Goal: Transaction & Acquisition: Purchase product/service

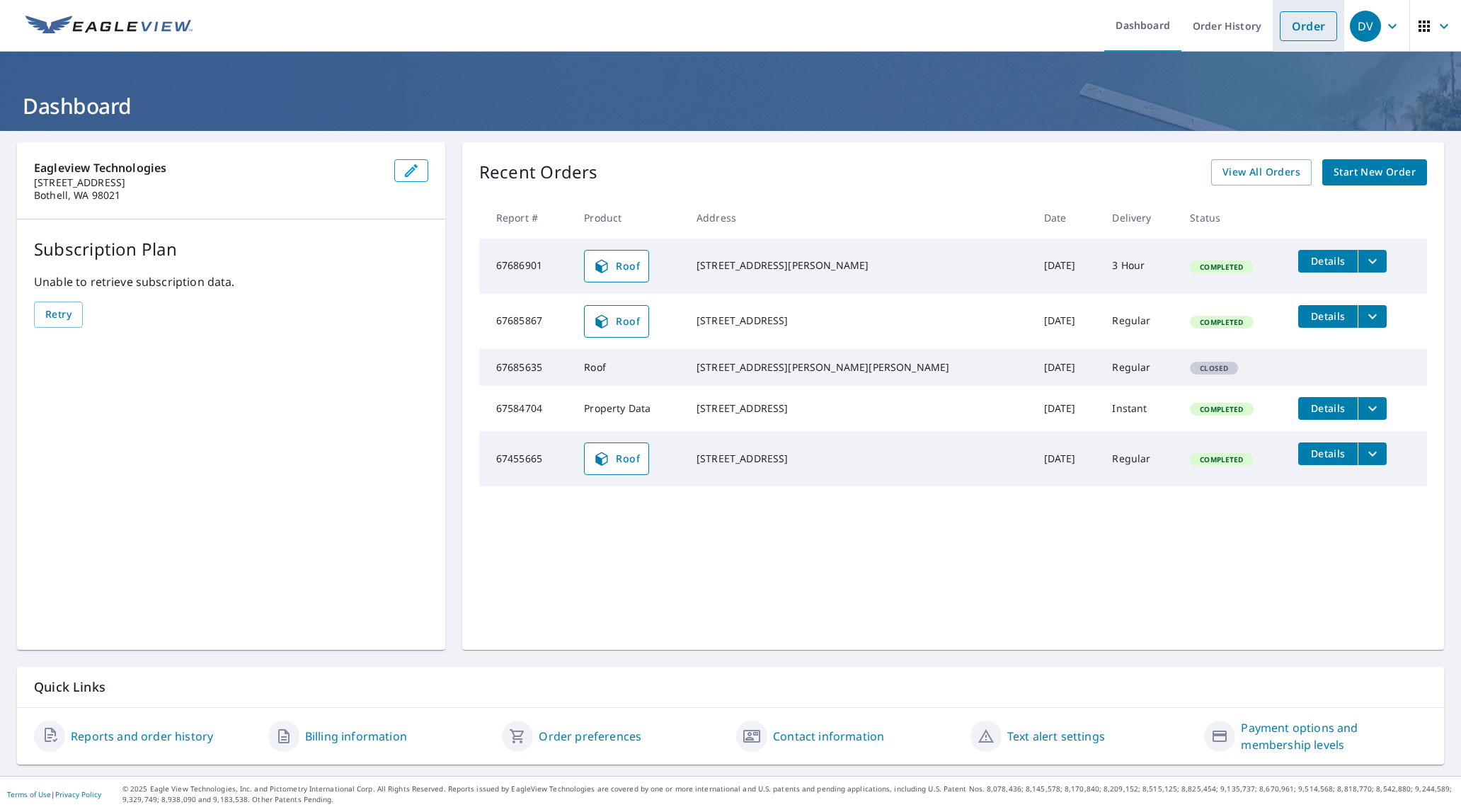
click at [1302, 30] on link "Order" at bounding box center [1308, 26] width 58 height 30
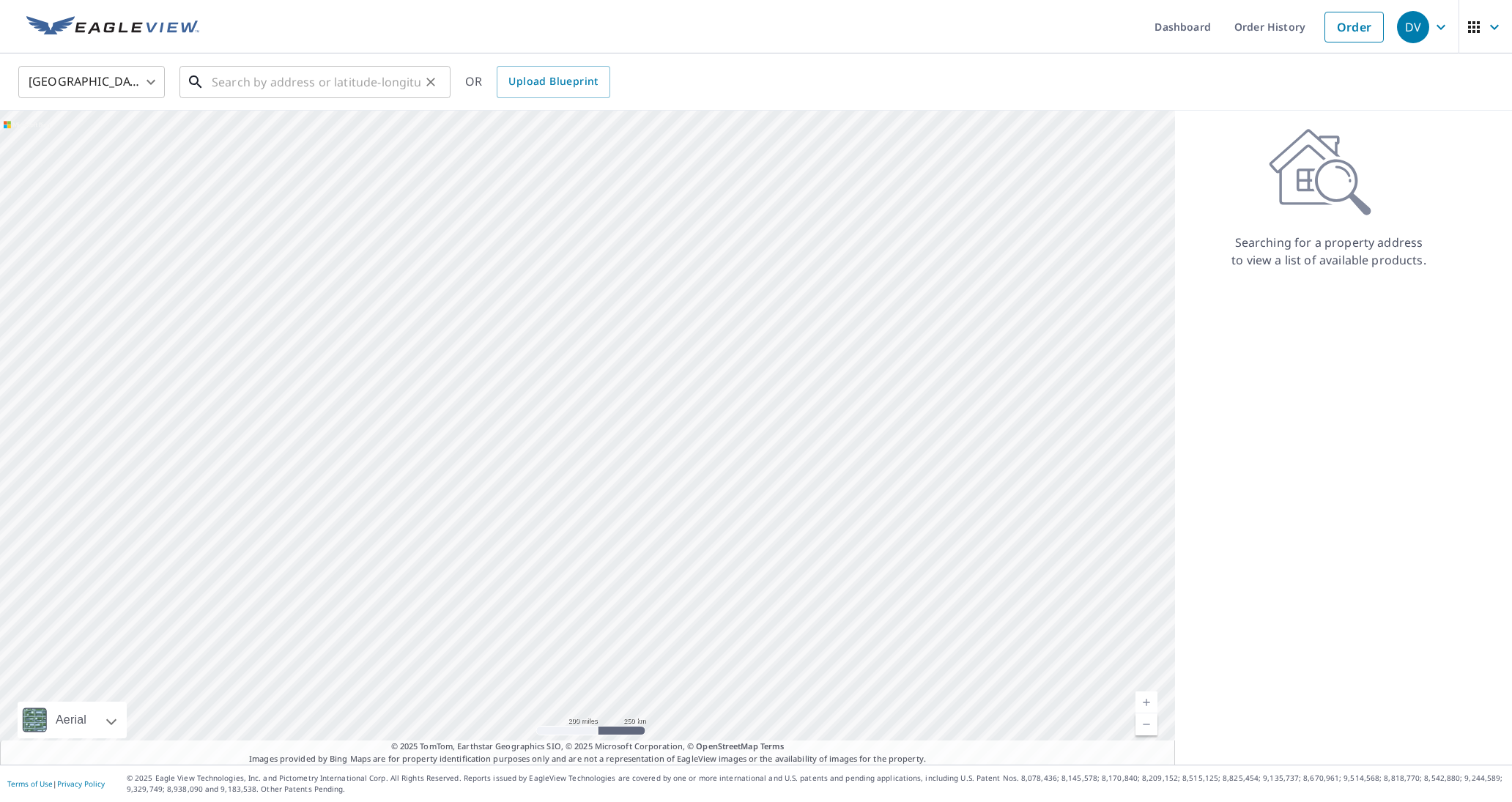
click at [372, 79] on input "text" at bounding box center [316, 82] width 209 height 41
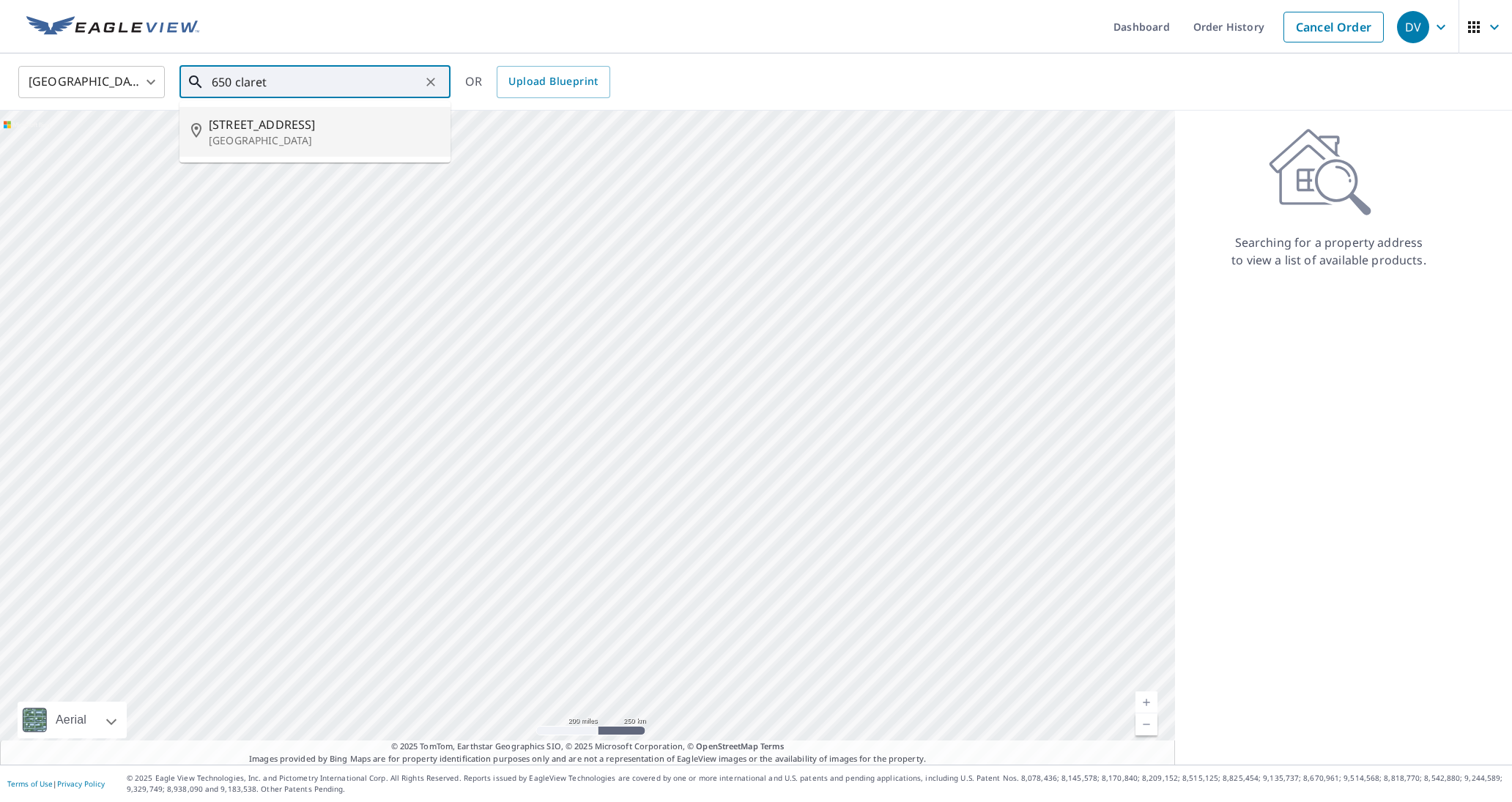
click at [300, 150] on li "650 Claret Ct Pleasanton, CA 94566" at bounding box center [315, 132] width 271 height 50
type input "650 Claret Ct Pleasanton, CA 94566"
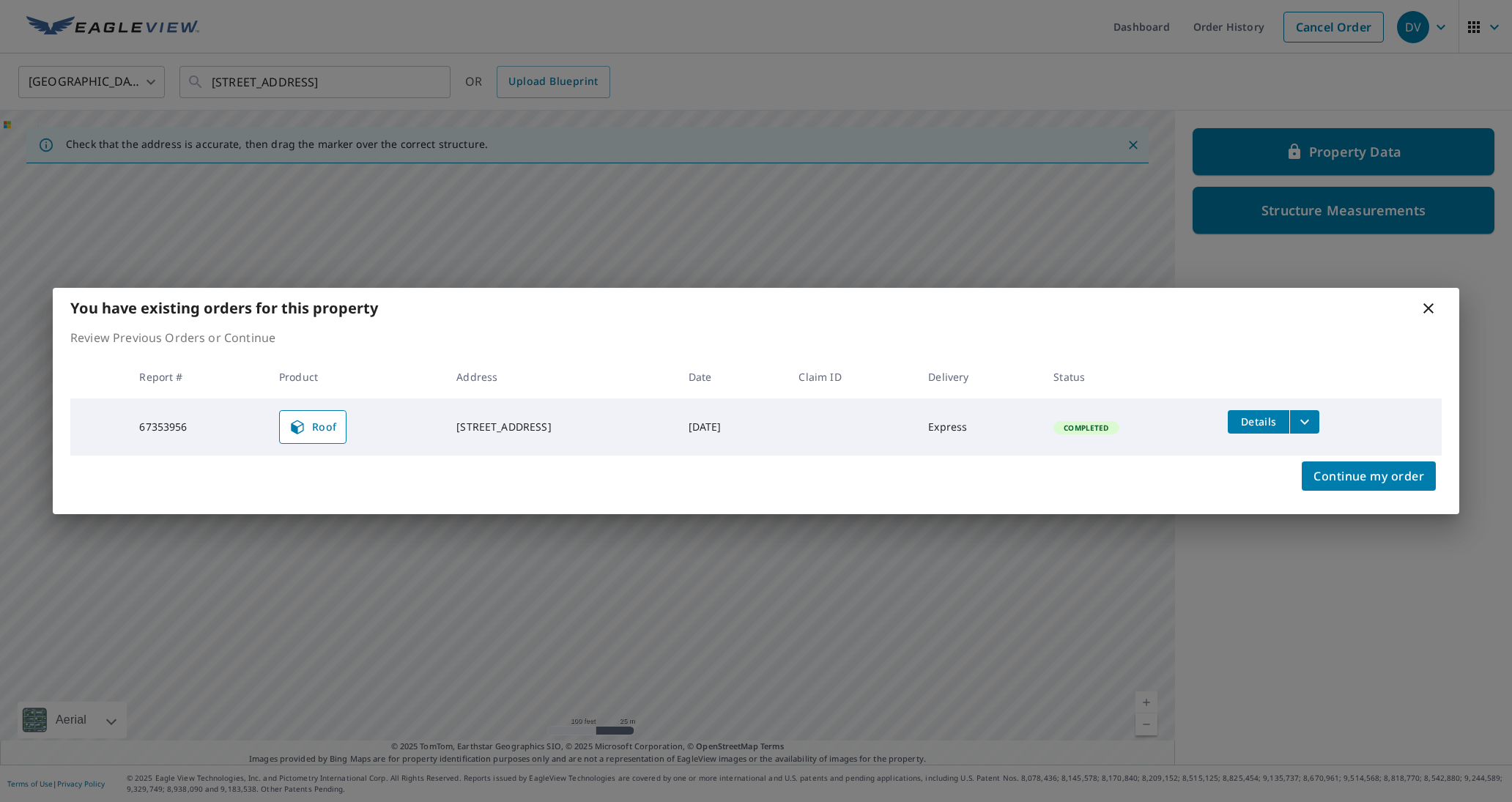
click at [1431, 309] on icon at bounding box center [1429, 309] width 18 height 18
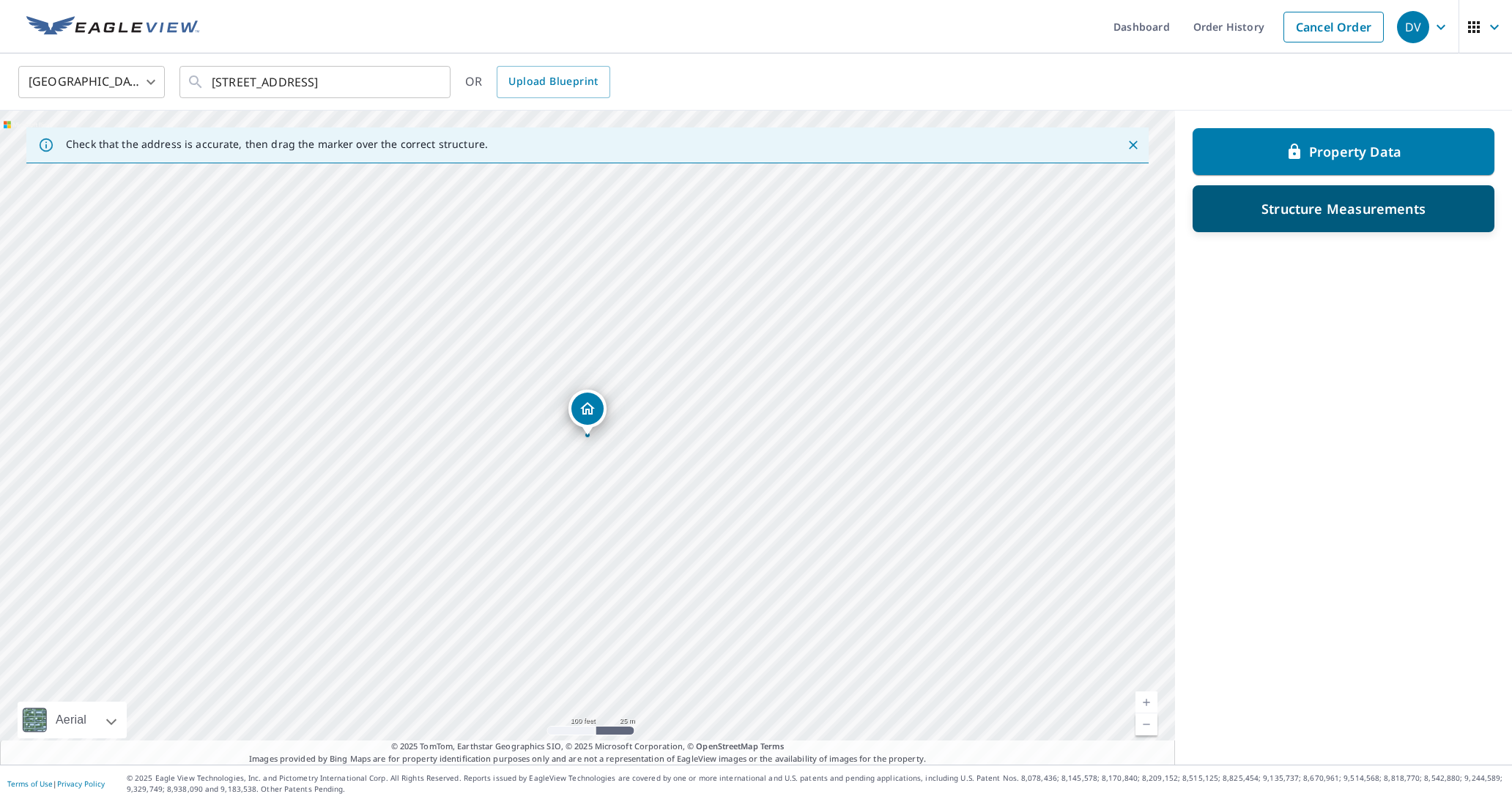
click at [1378, 211] on p "Structure Measurements" at bounding box center [1344, 209] width 165 height 18
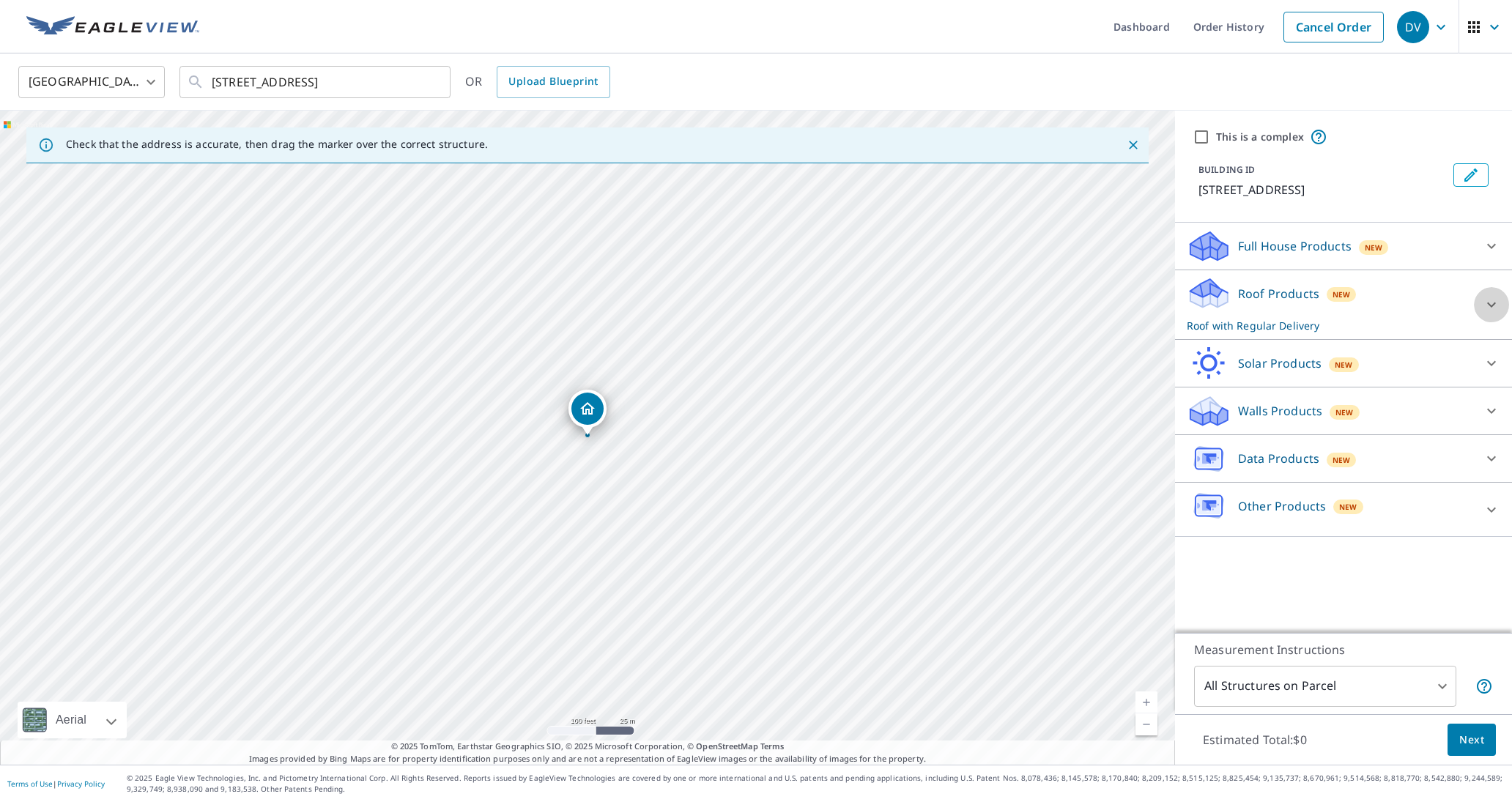
click at [1481, 301] on div at bounding box center [1492, 305] width 36 height 36
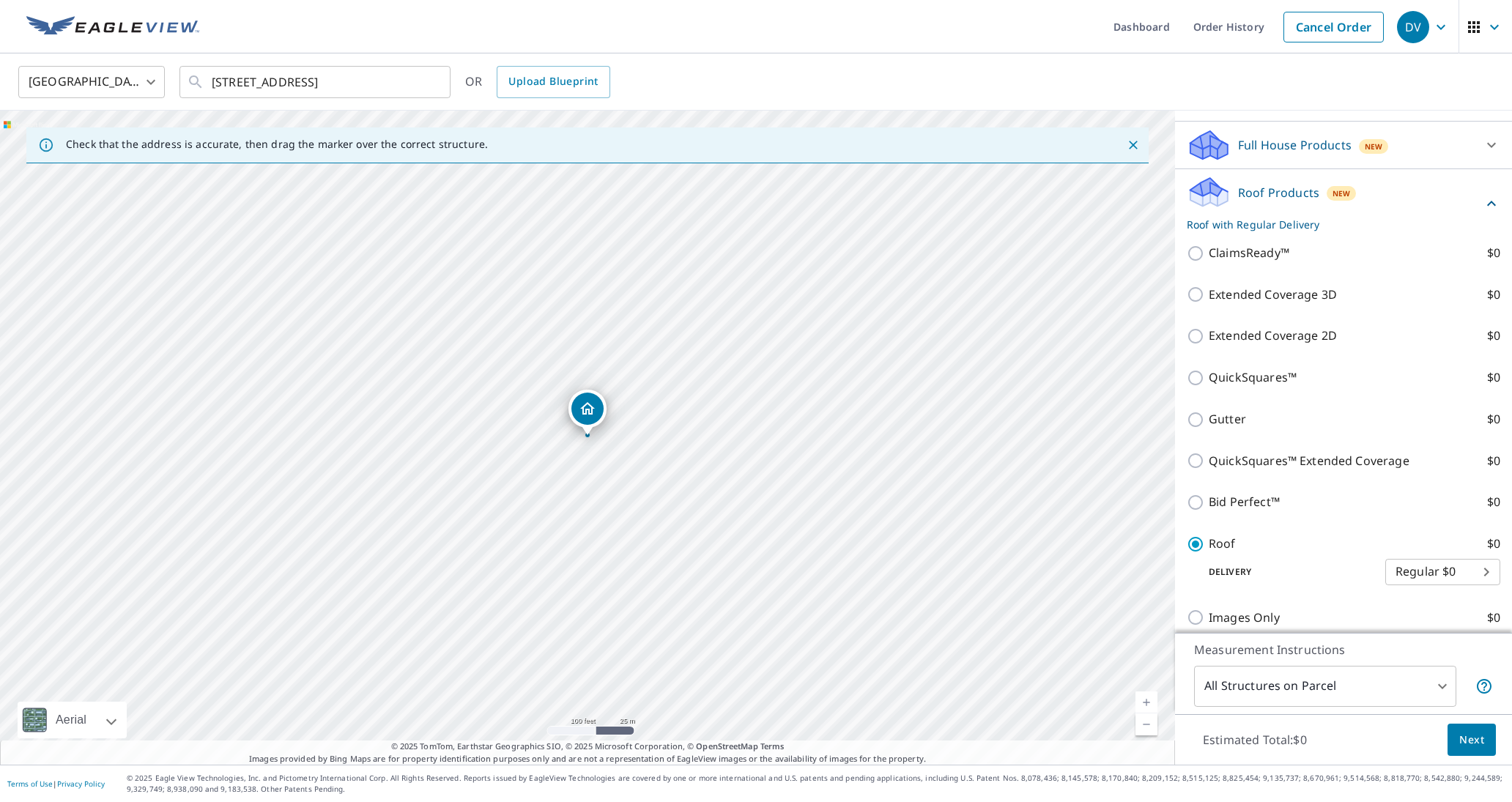
scroll to position [104, 0]
click at [1461, 735] on span "Next" at bounding box center [1472, 740] width 25 height 19
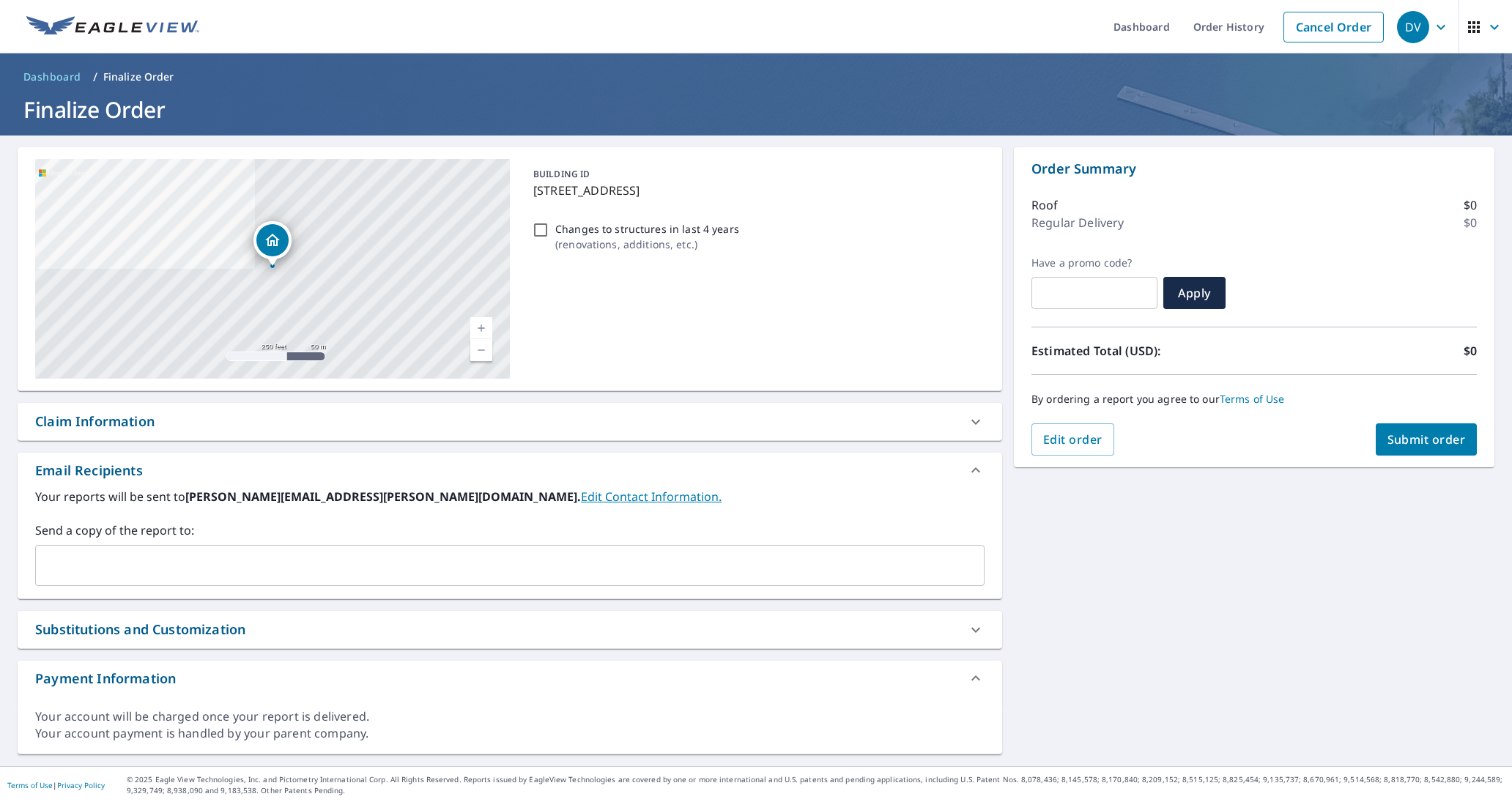
click at [542, 230] on input "Changes to structures in last 4 years ( renovations, additions, etc. )" at bounding box center [541, 230] width 18 height 18
checkbox input "true"
click at [1142, 31] on link "Dashboard" at bounding box center [1142, 27] width 80 height 53
checkbox input "true"
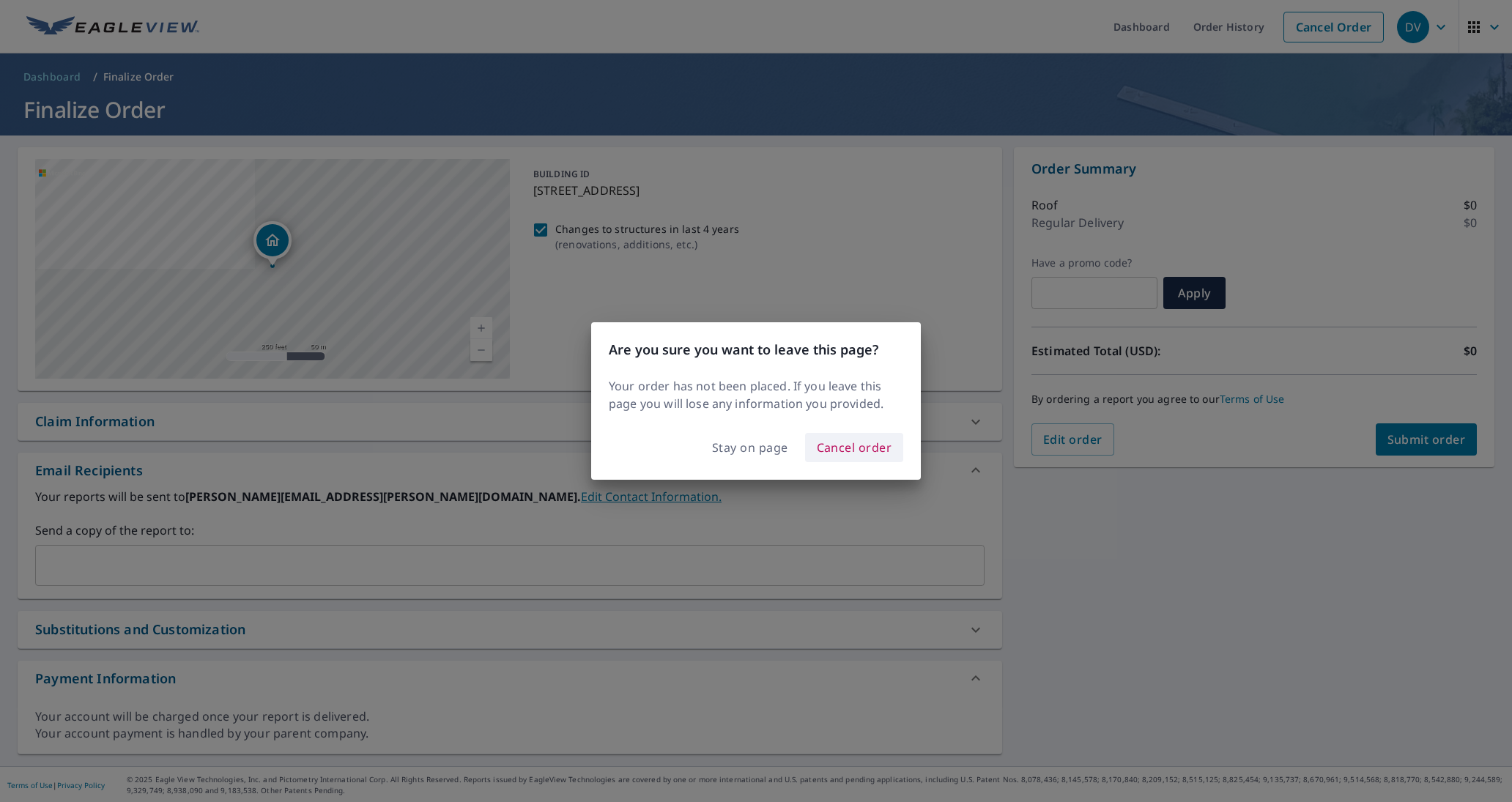
click at [889, 444] on span "Cancel order" at bounding box center [855, 447] width 76 height 20
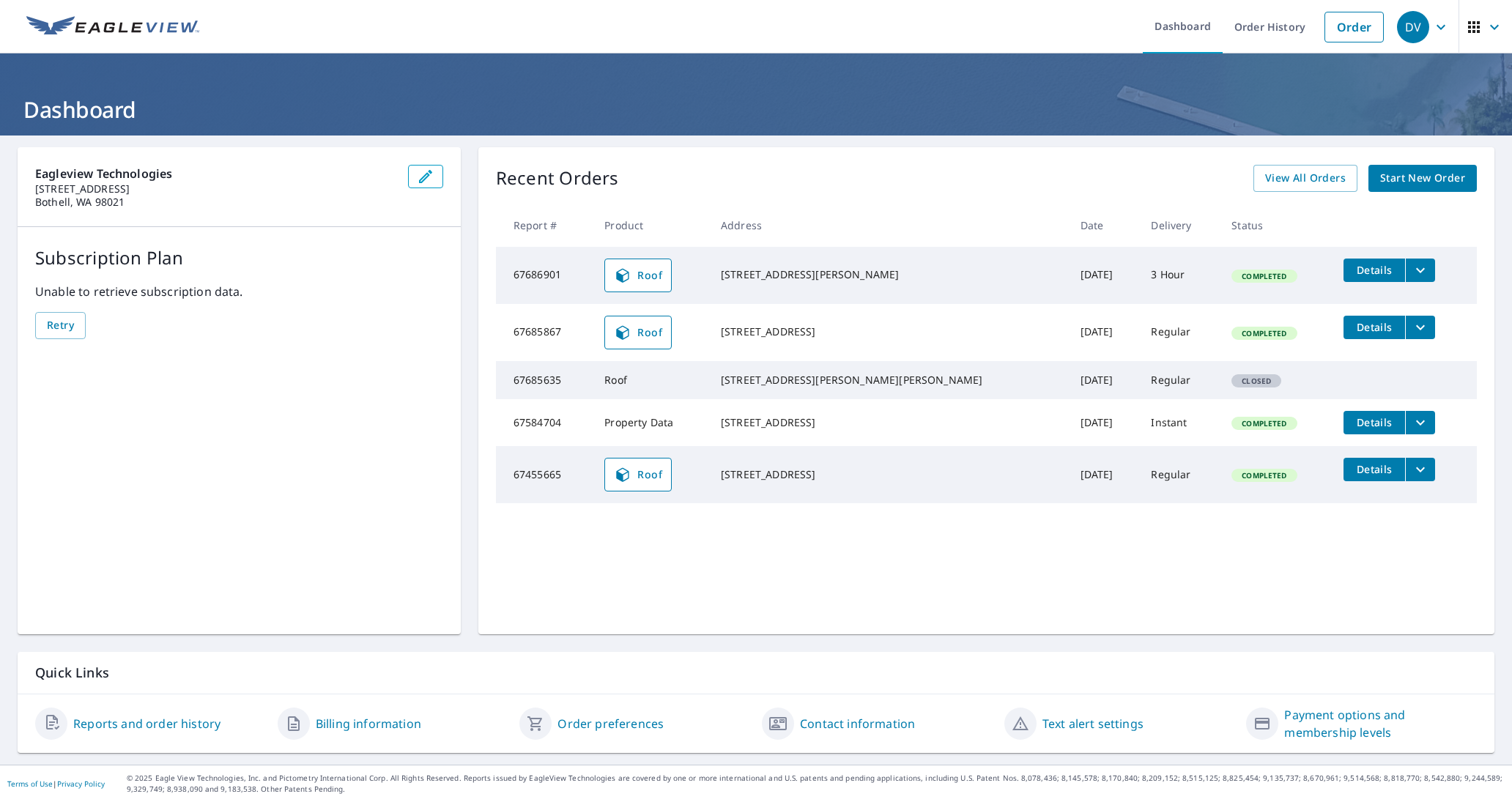
click at [663, 326] on span "Roof" at bounding box center [638, 333] width 48 height 18
click at [663, 276] on span "Roof" at bounding box center [638, 276] width 48 height 18
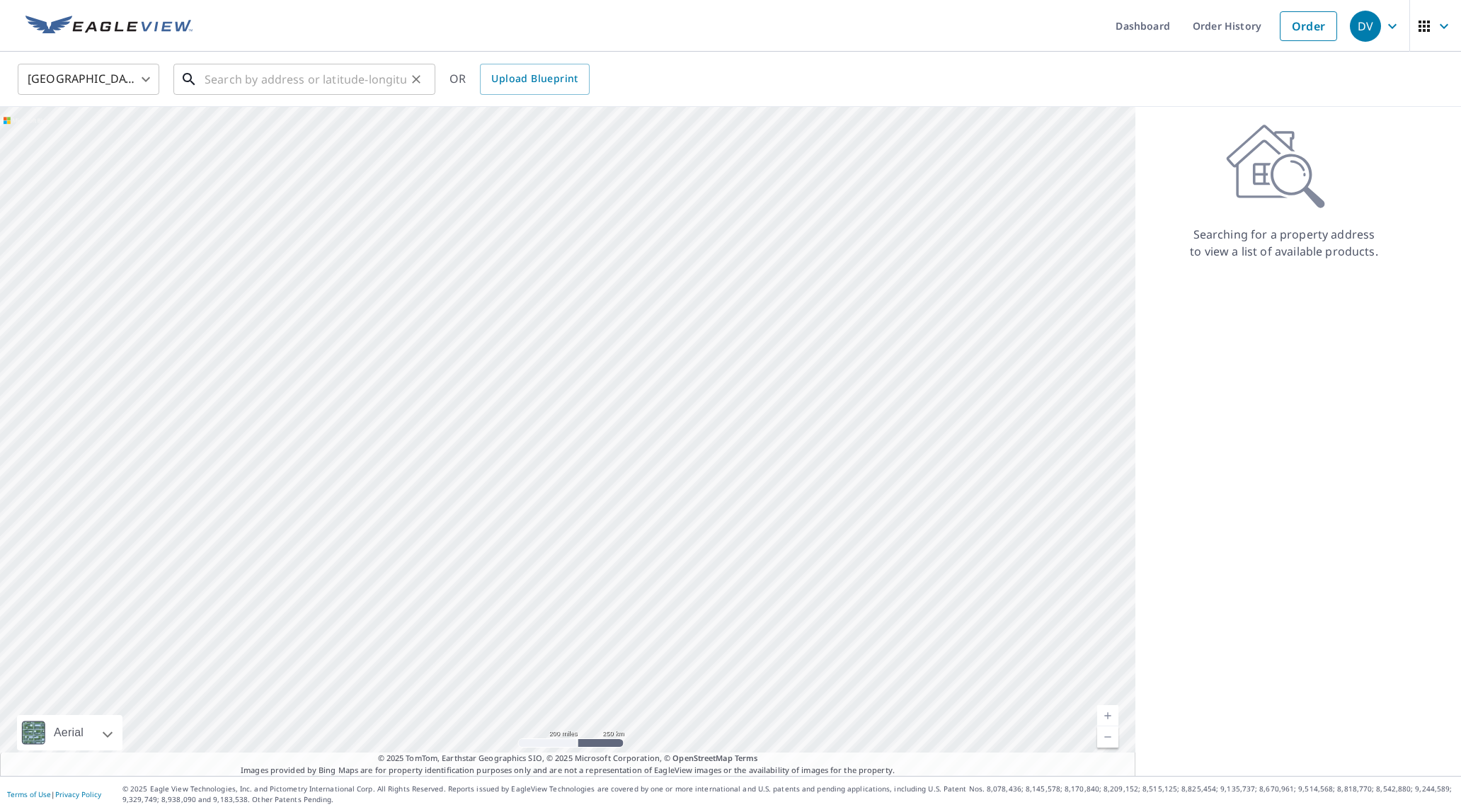
click at [298, 81] on input "text" at bounding box center [305, 79] width 202 height 40
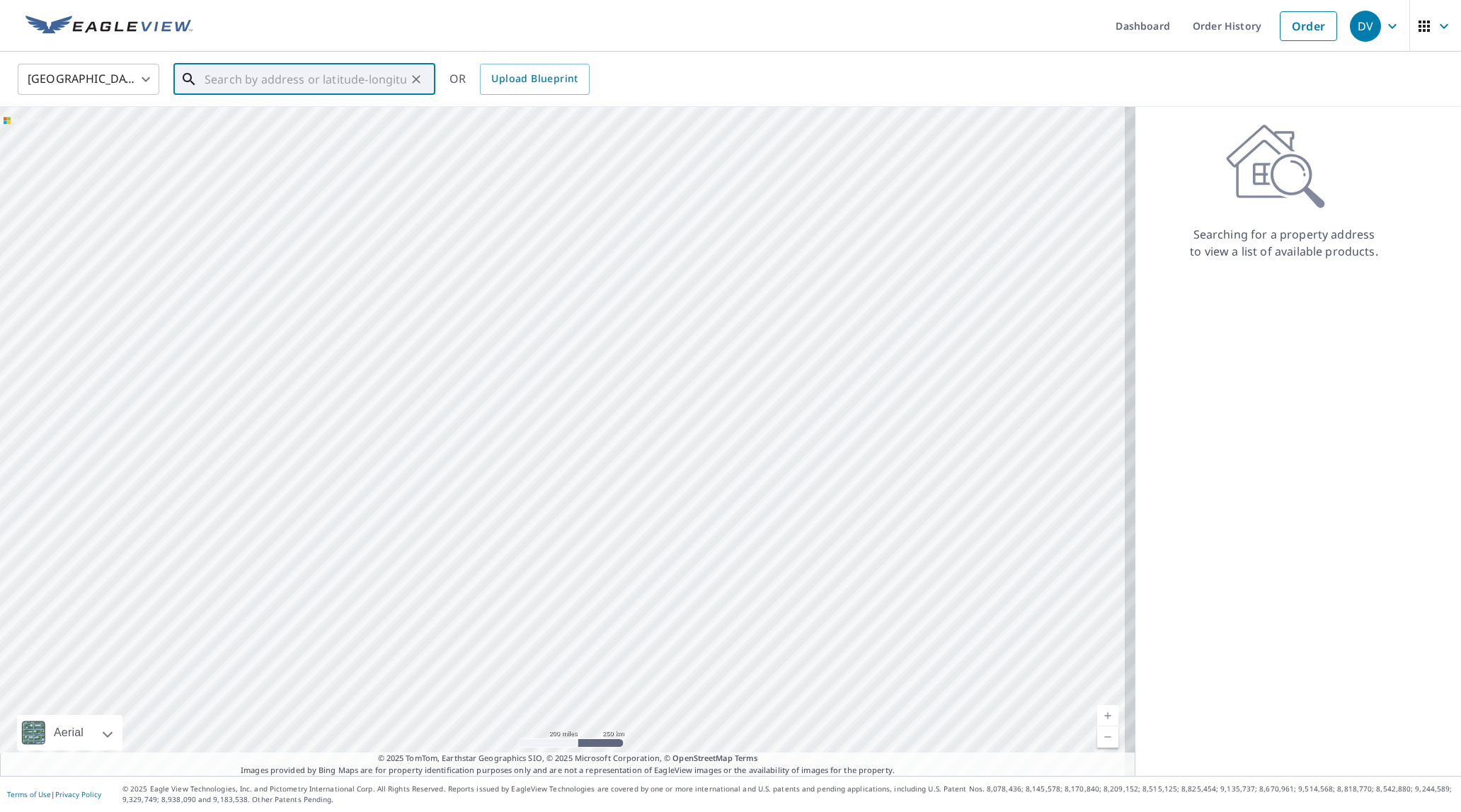
click at [298, 81] on input "text" at bounding box center [305, 79] width 202 height 40
click at [299, 83] on input "text" at bounding box center [305, 79] width 202 height 40
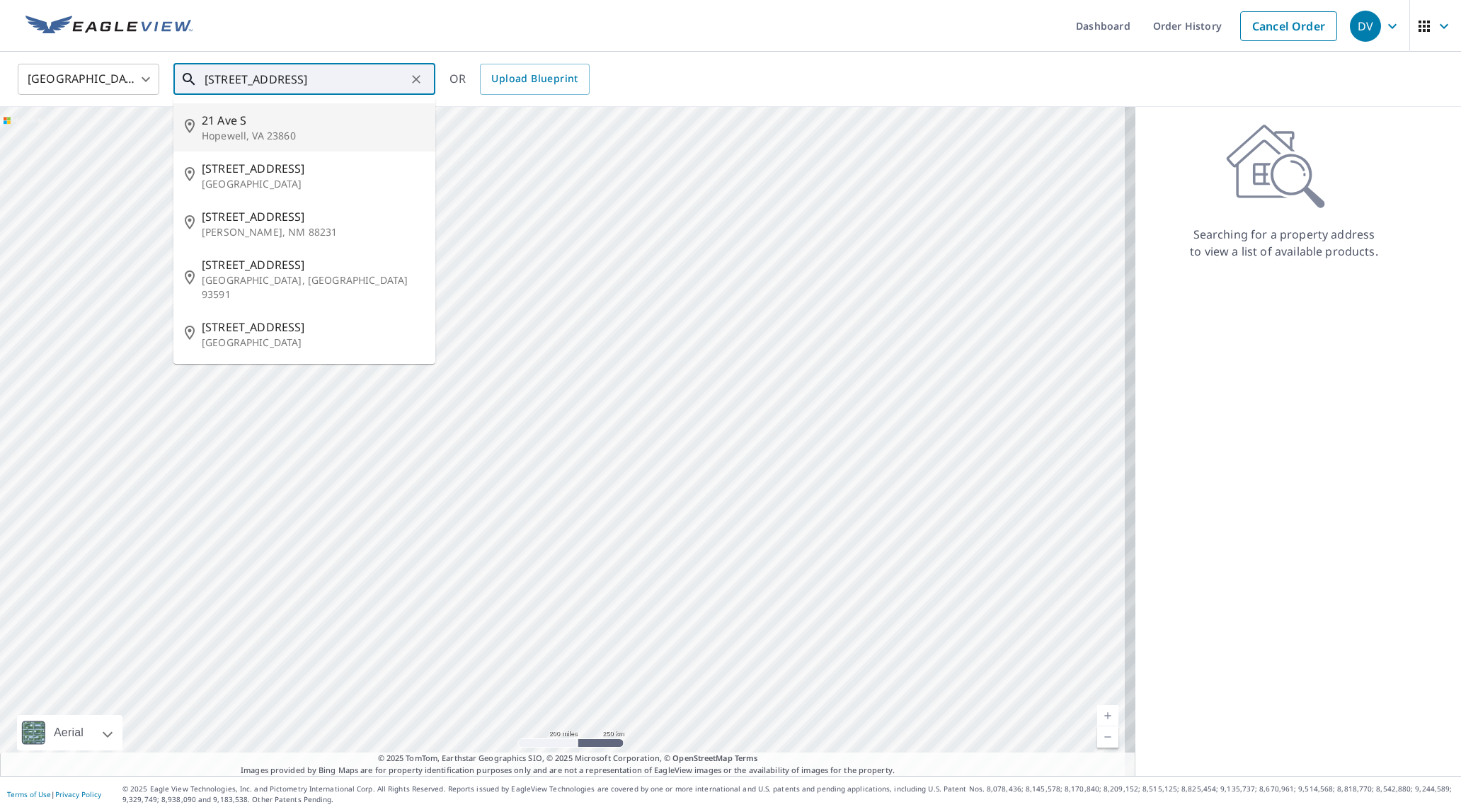
click at [286, 137] on p "Hopewell, VA 23860" at bounding box center [313, 136] width 223 height 14
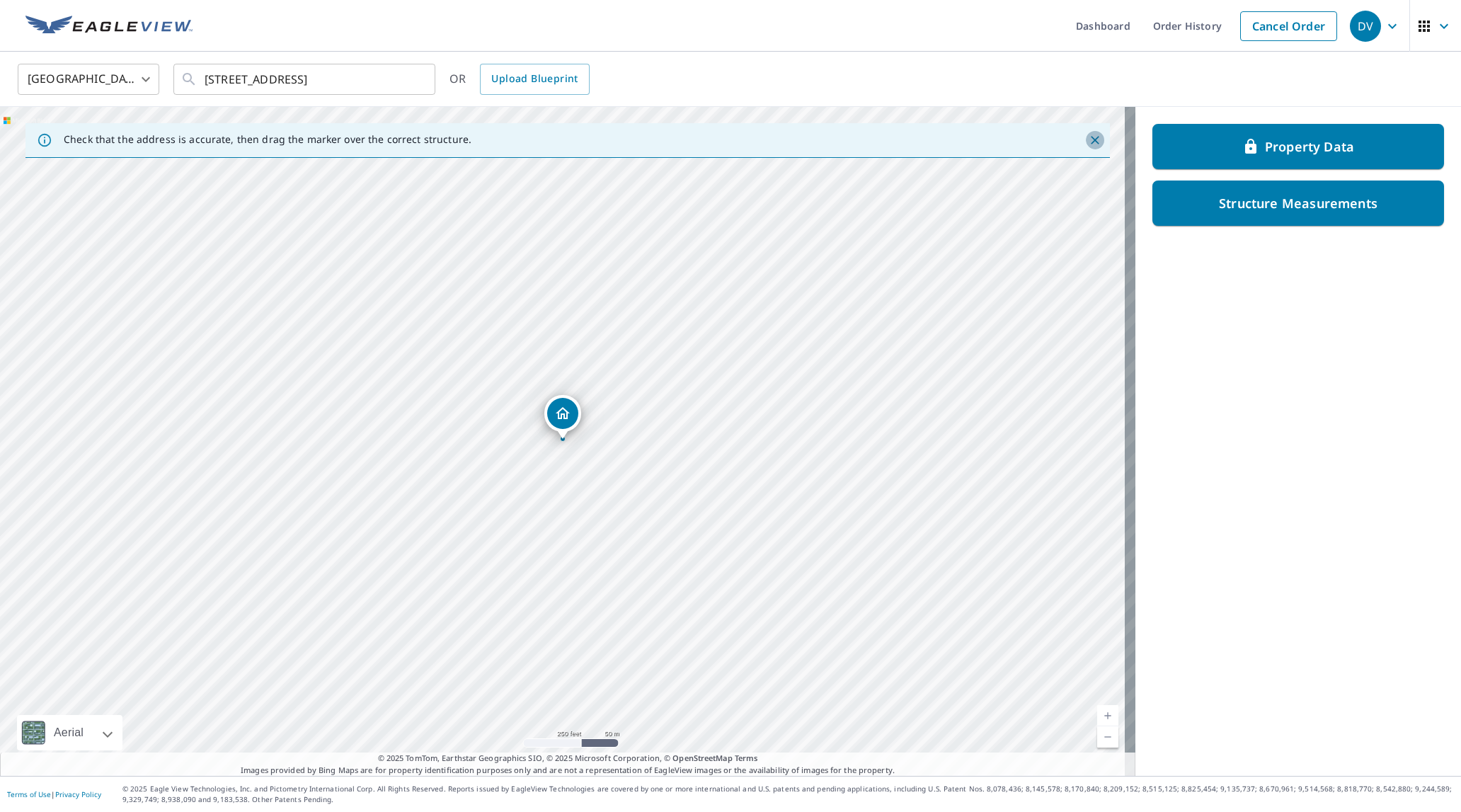
click at [1088, 142] on icon "Close" at bounding box center [1095, 140] width 14 height 14
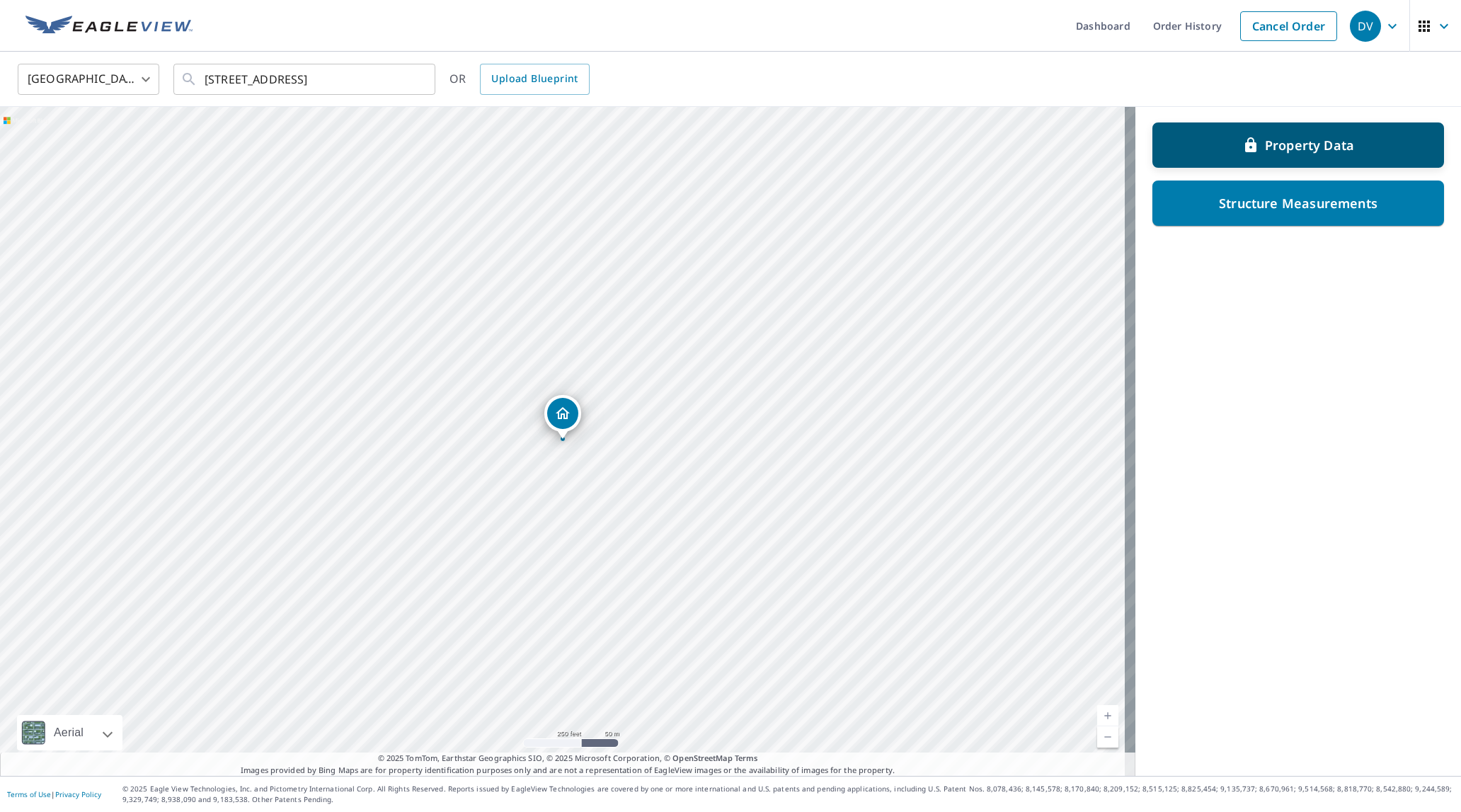
click at [1300, 151] on p "Property Data" at bounding box center [1310, 145] width 89 height 17
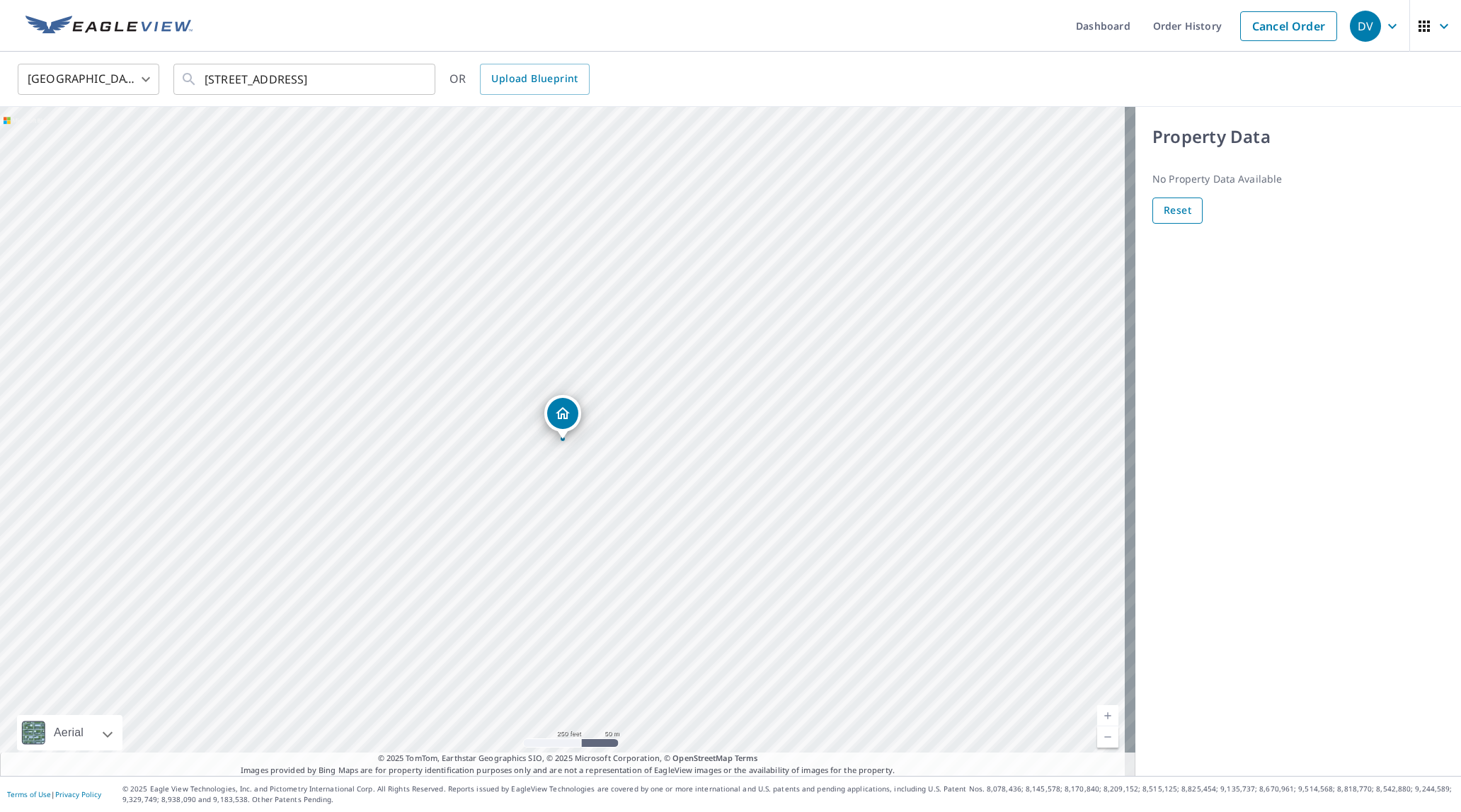
click at [1173, 212] on span "Reset" at bounding box center [1177, 211] width 28 height 18
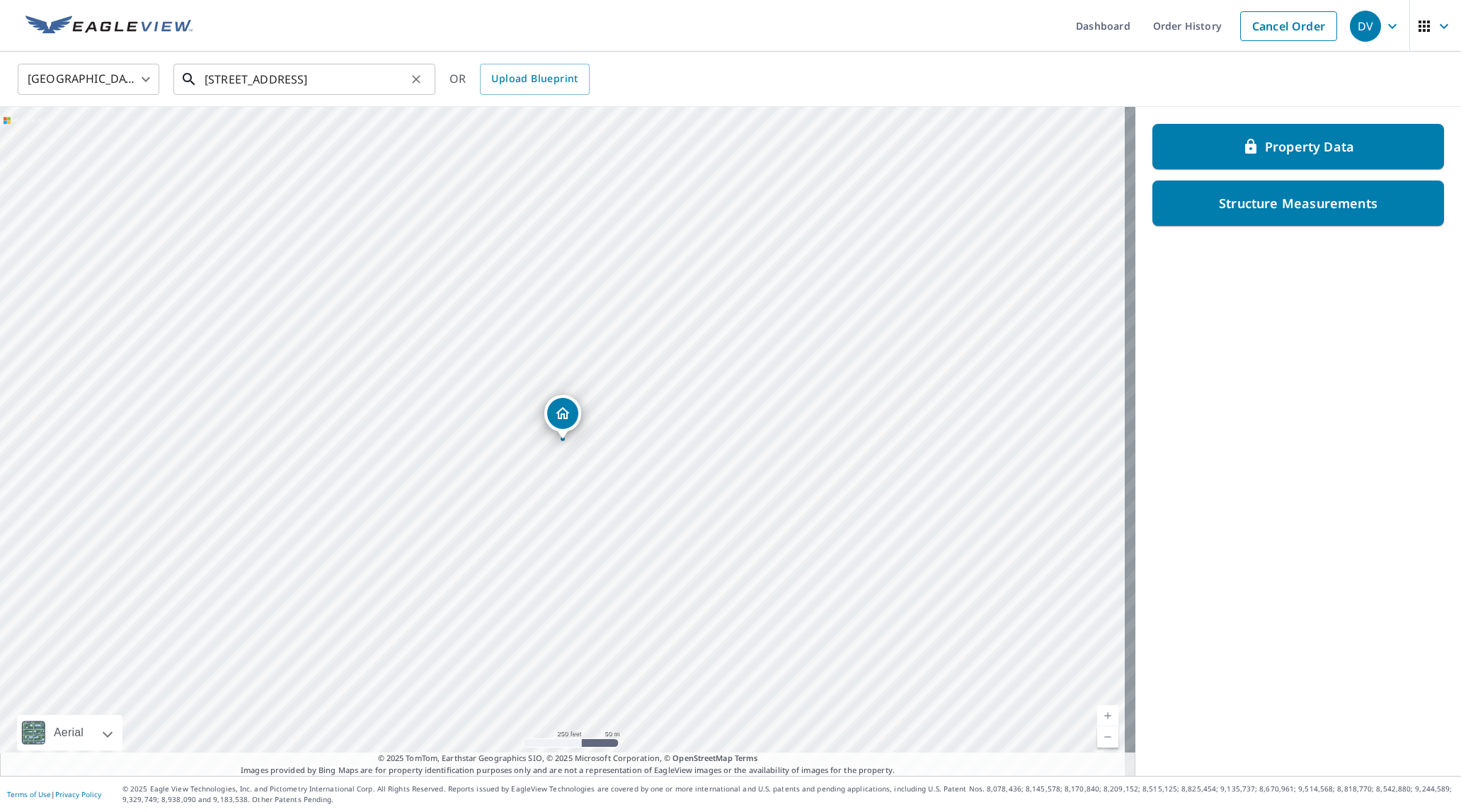
click at [265, 92] on input "[STREET_ADDRESS]" at bounding box center [305, 79] width 202 height 40
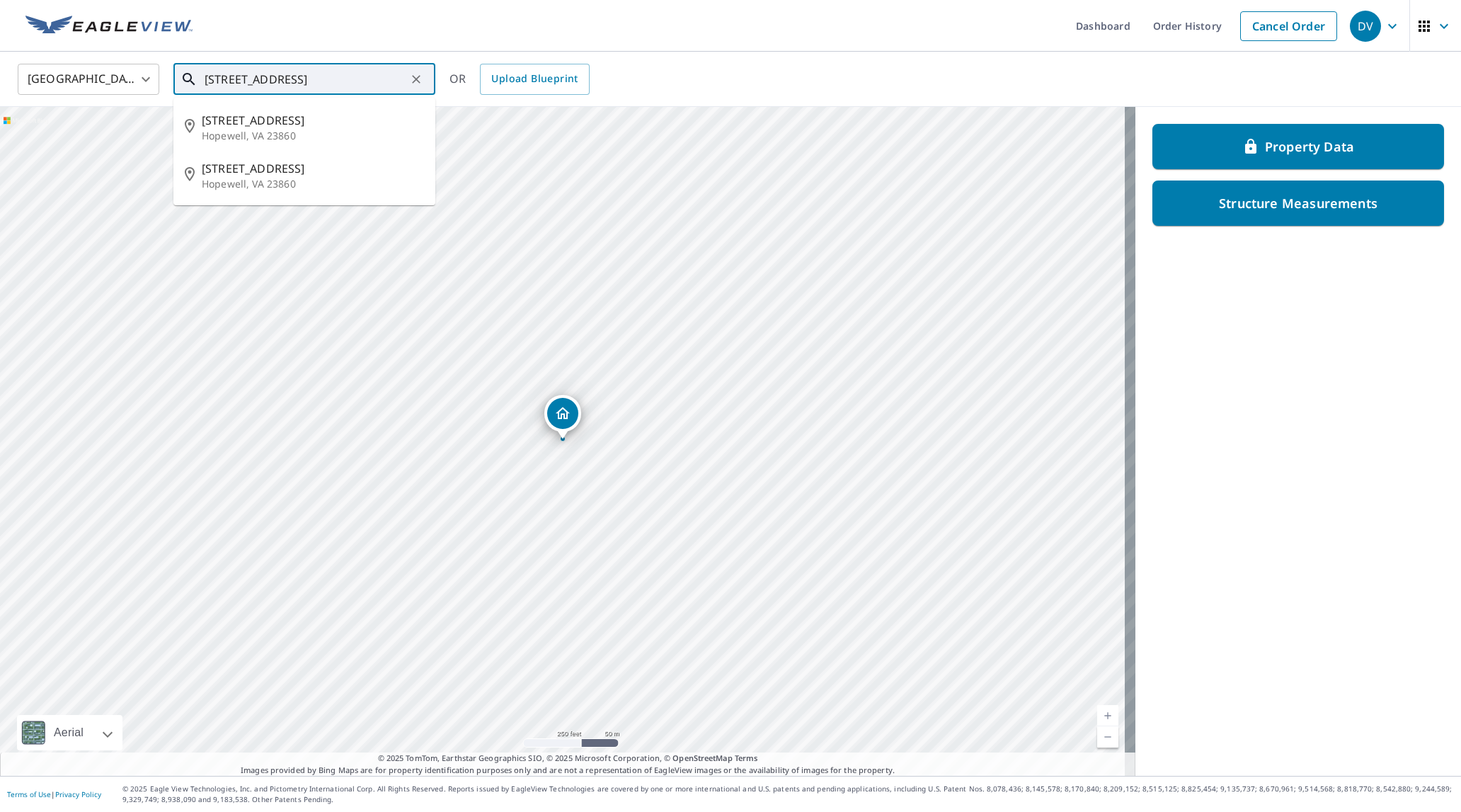
click at [230, 74] on input "[STREET_ADDRESS]" at bounding box center [305, 79] width 202 height 40
drag, startPoint x: 207, startPoint y: 76, endPoint x: 376, endPoint y: 85, distance: 169.2
click at [376, 85] on input "[STREET_ADDRESS]" at bounding box center [305, 79] width 202 height 40
click at [313, 131] on p "[GEOGRAPHIC_DATA]" at bounding box center [313, 136] width 223 height 14
type input "[STREET_ADDRESS]"
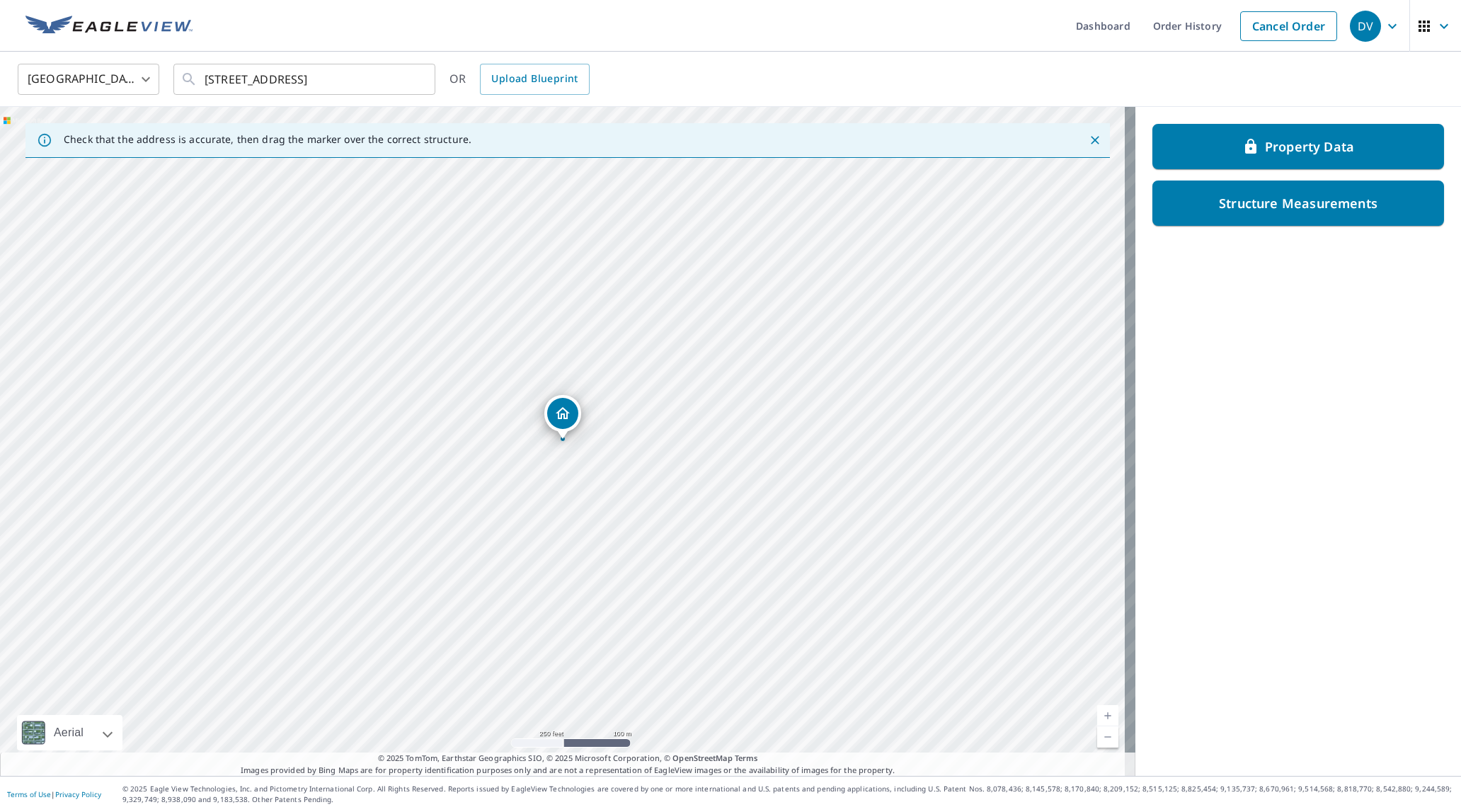
click at [1090, 139] on icon "Close" at bounding box center [1095, 140] width 14 height 14
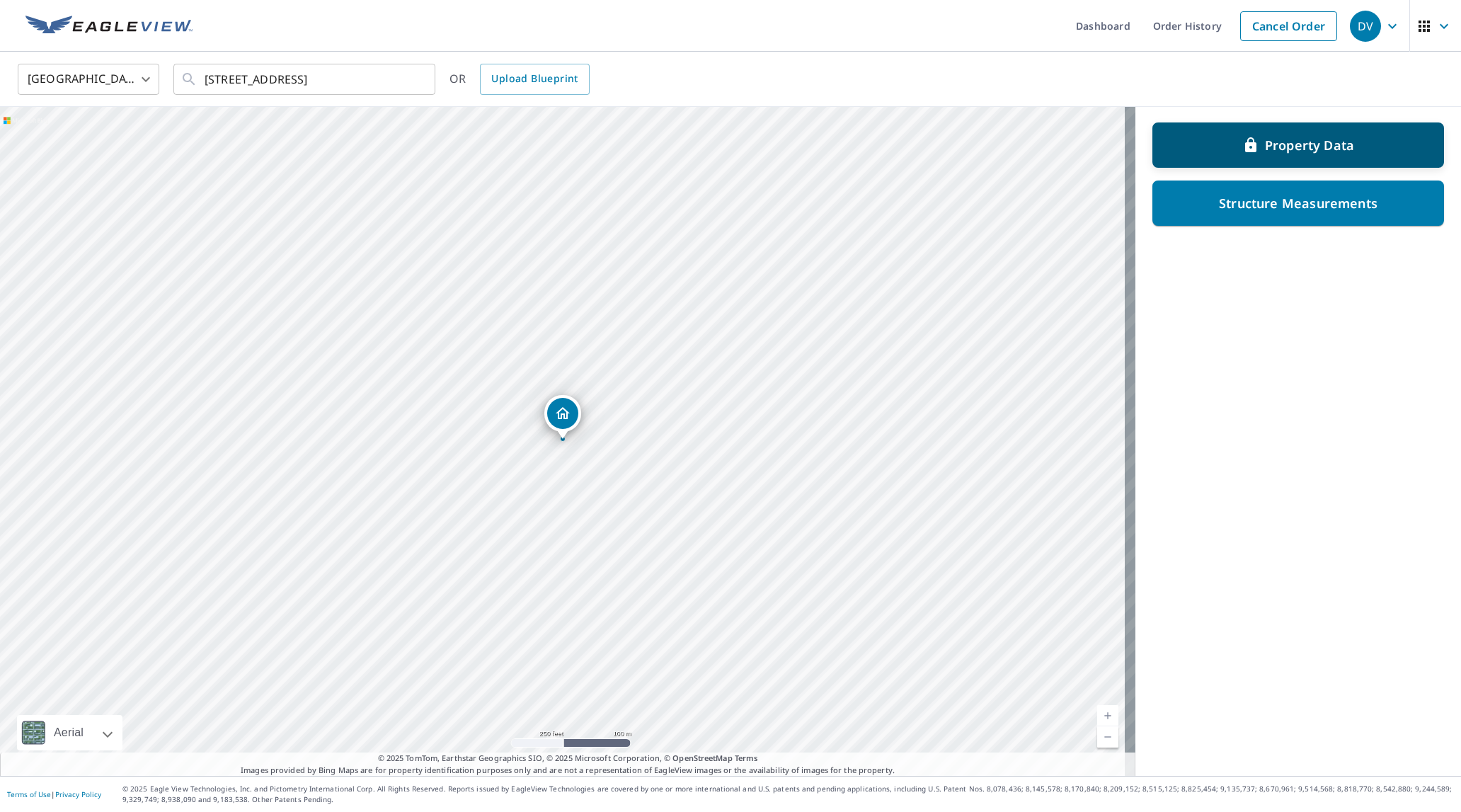
click at [1308, 150] on p "Property Data" at bounding box center [1310, 145] width 89 height 17
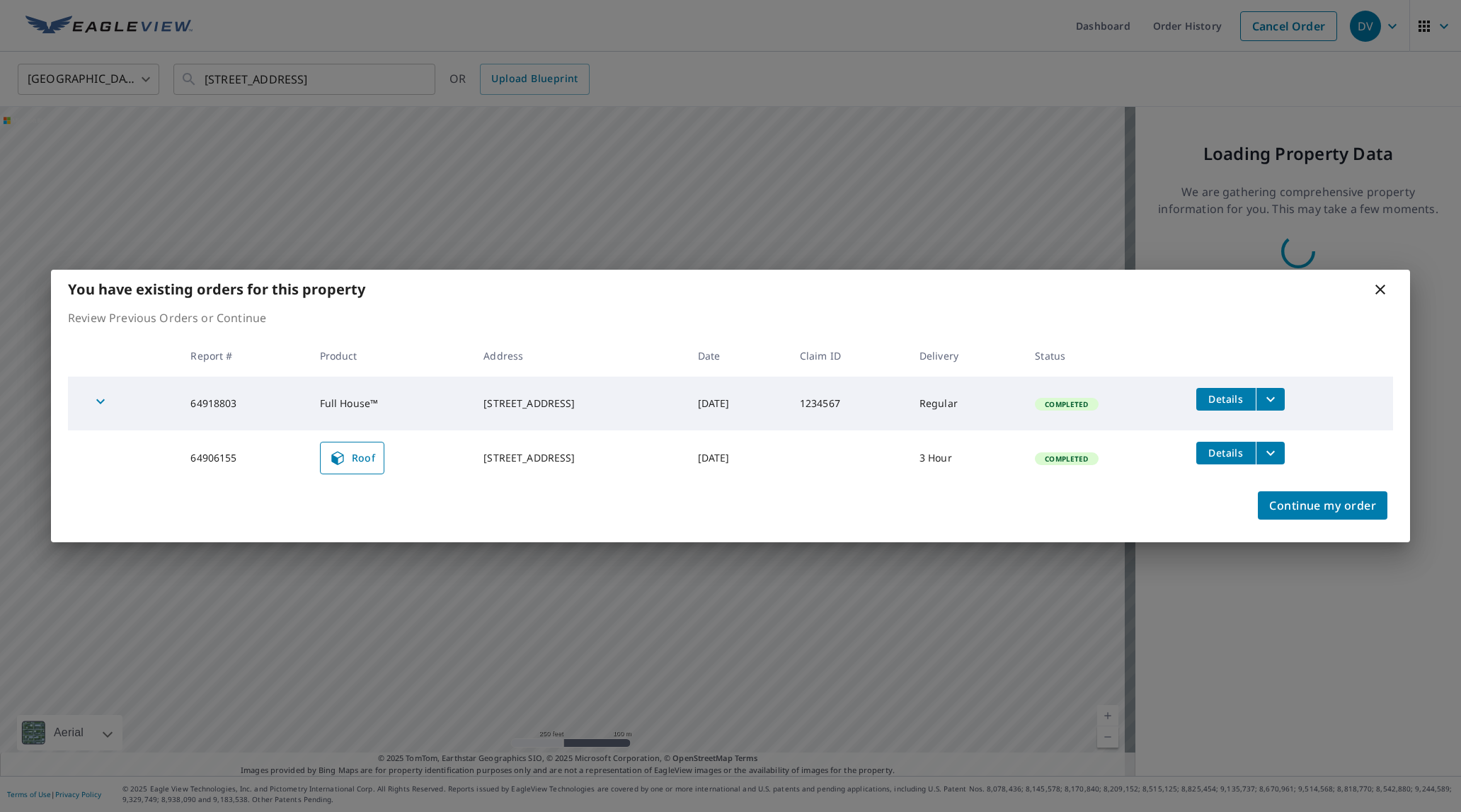
click at [1381, 292] on icon at bounding box center [1381, 290] width 17 height 17
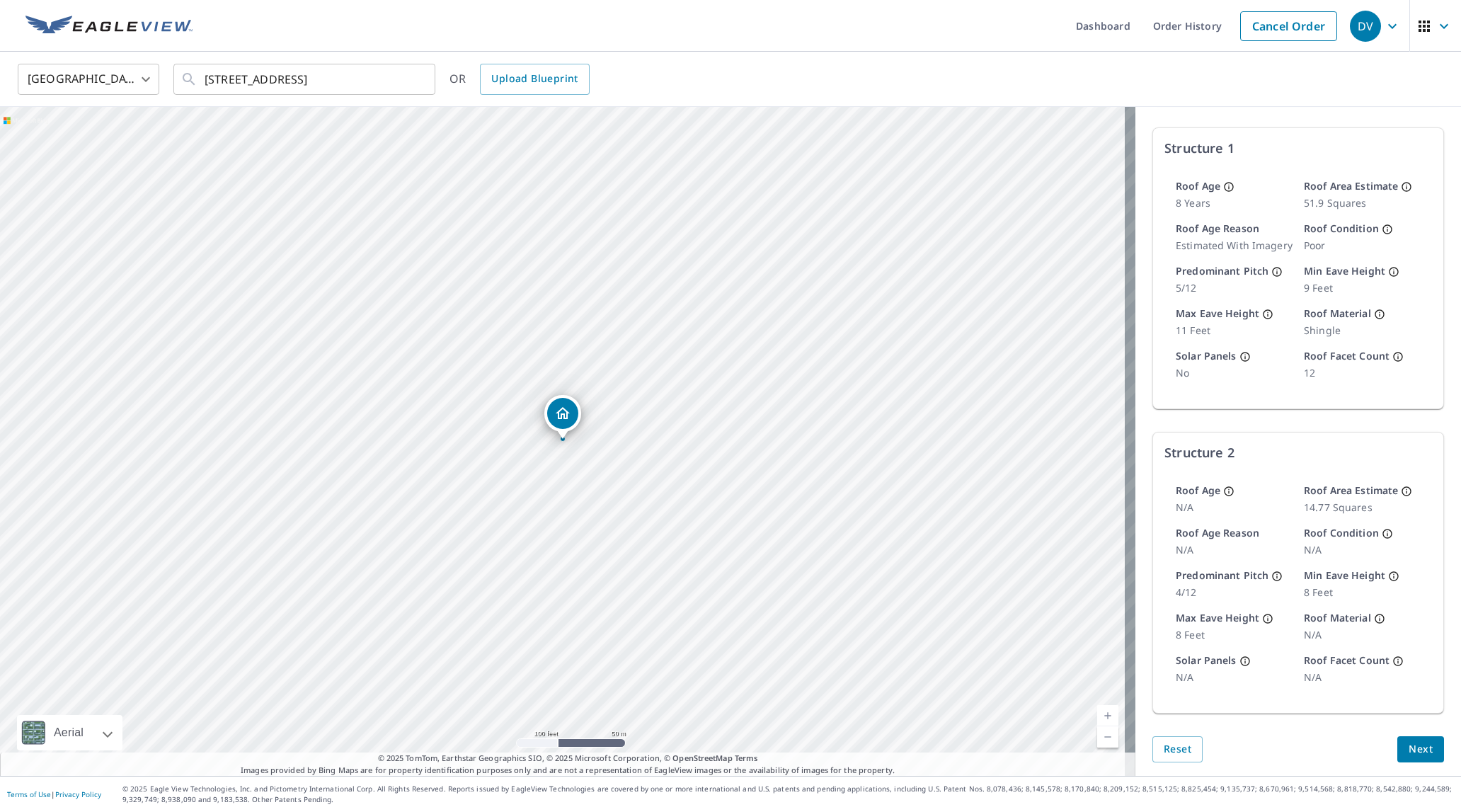
scroll to position [203, 0]
click at [235, 75] on input "[STREET_ADDRESS]" at bounding box center [305, 79] width 202 height 40
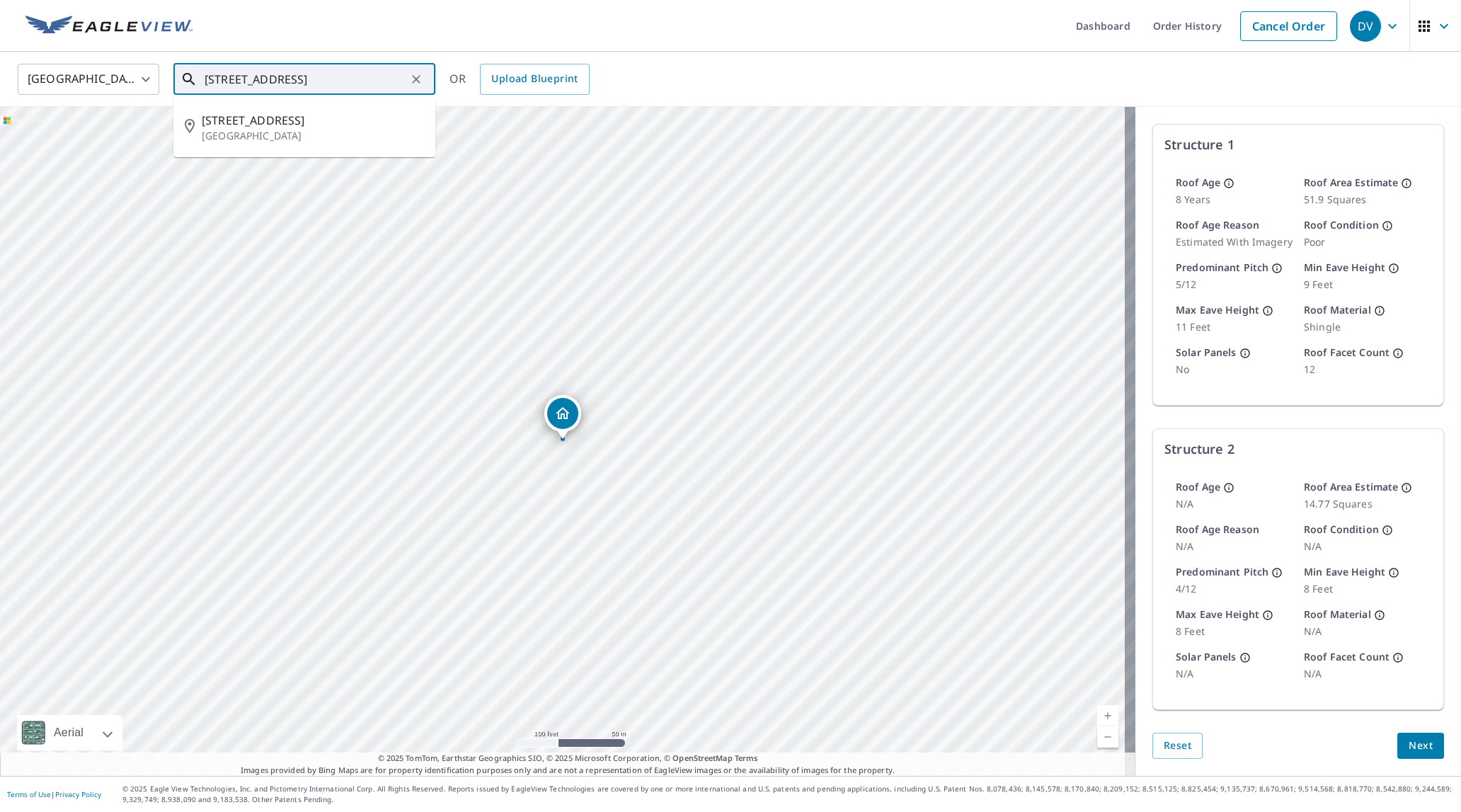
drag, startPoint x: 203, startPoint y: 82, endPoint x: 382, endPoint y: 81, distance: 179.0
click at [382, 81] on div "[STREET_ADDRESS] ​" at bounding box center [304, 79] width 262 height 31
click at [413, 77] on icon "Clear" at bounding box center [416, 79] width 14 height 14
click at [275, 127] on span "[STREET_ADDRESS]" at bounding box center [313, 120] width 223 height 17
type input "[STREET_ADDRESS]"
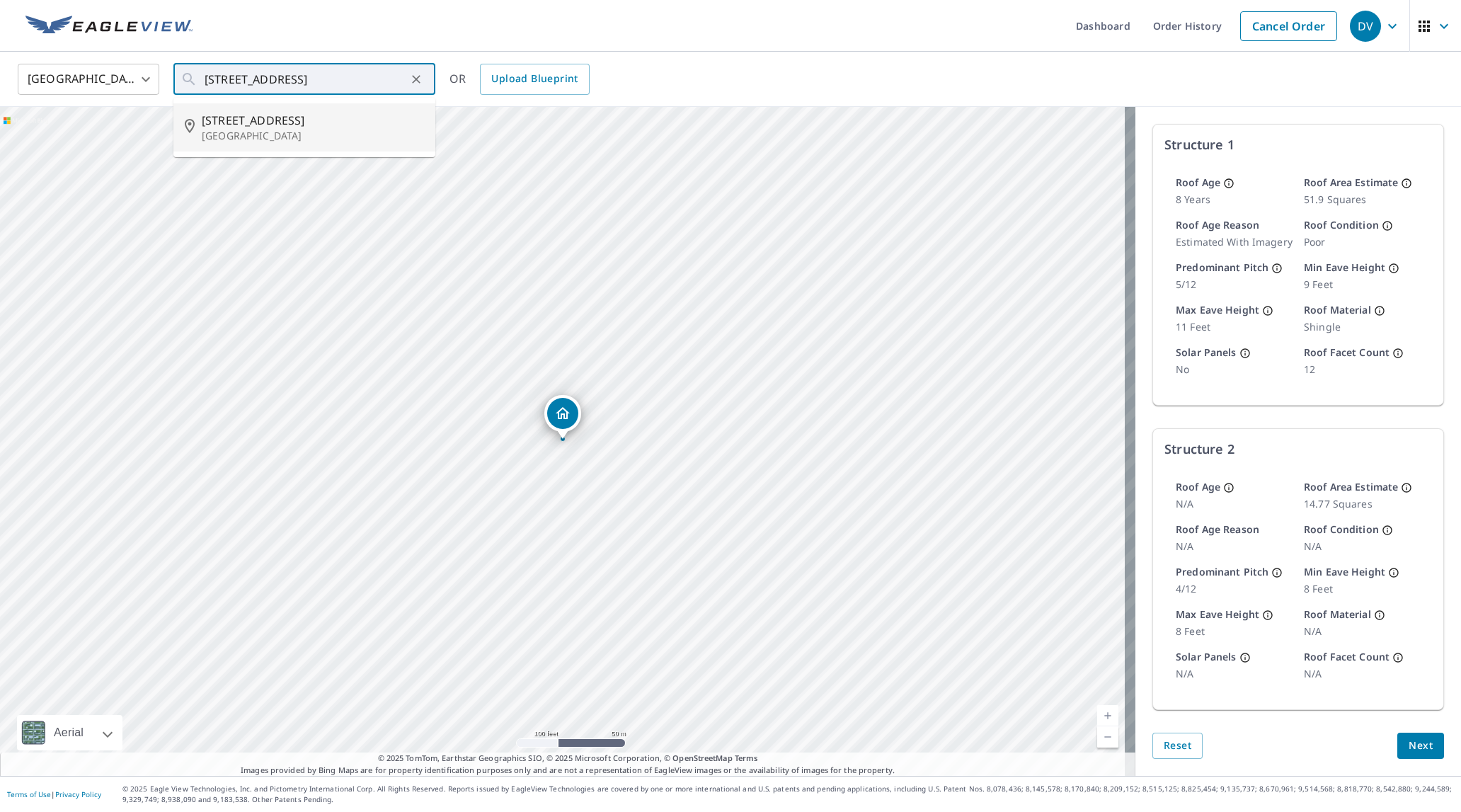
scroll to position [0, 0]
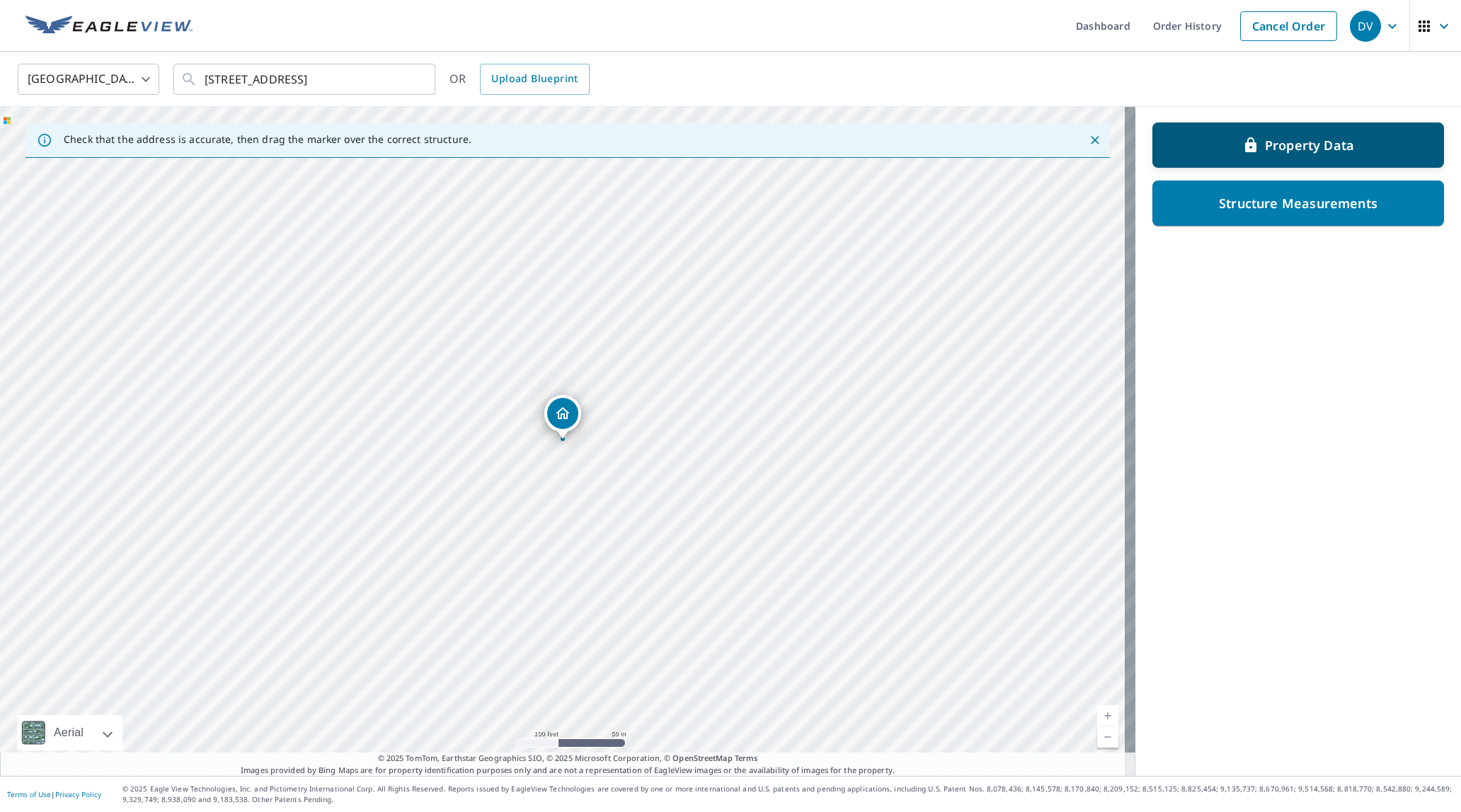
click at [1306, 143] on p "Property Data" at bounding box center [1310, 145] width 89 height 17
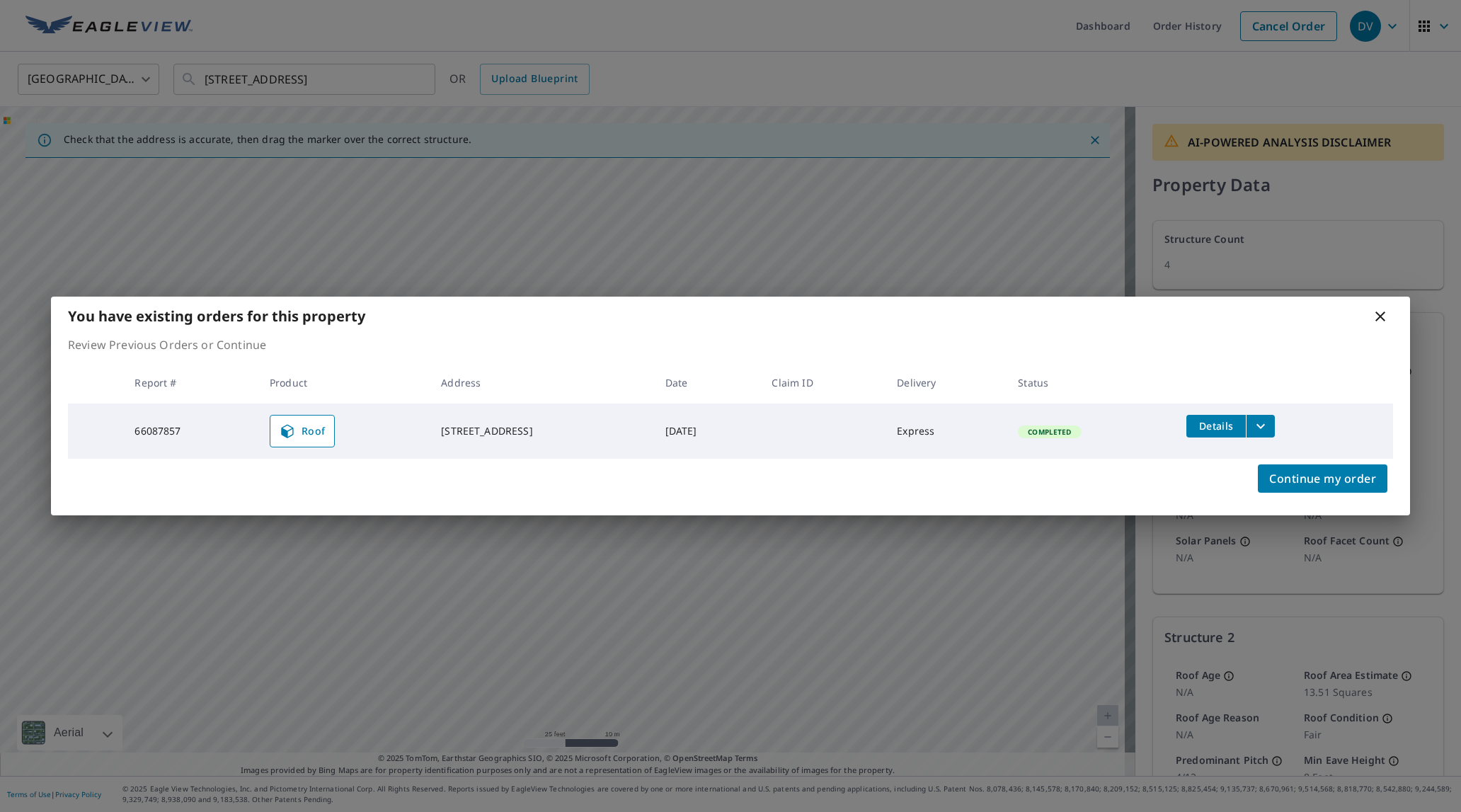
click at [1378, 314] on icon at bounding box center [1381, 316] width 10 height 10
